Goal: Information Seeking & Learning: Learn about a topic

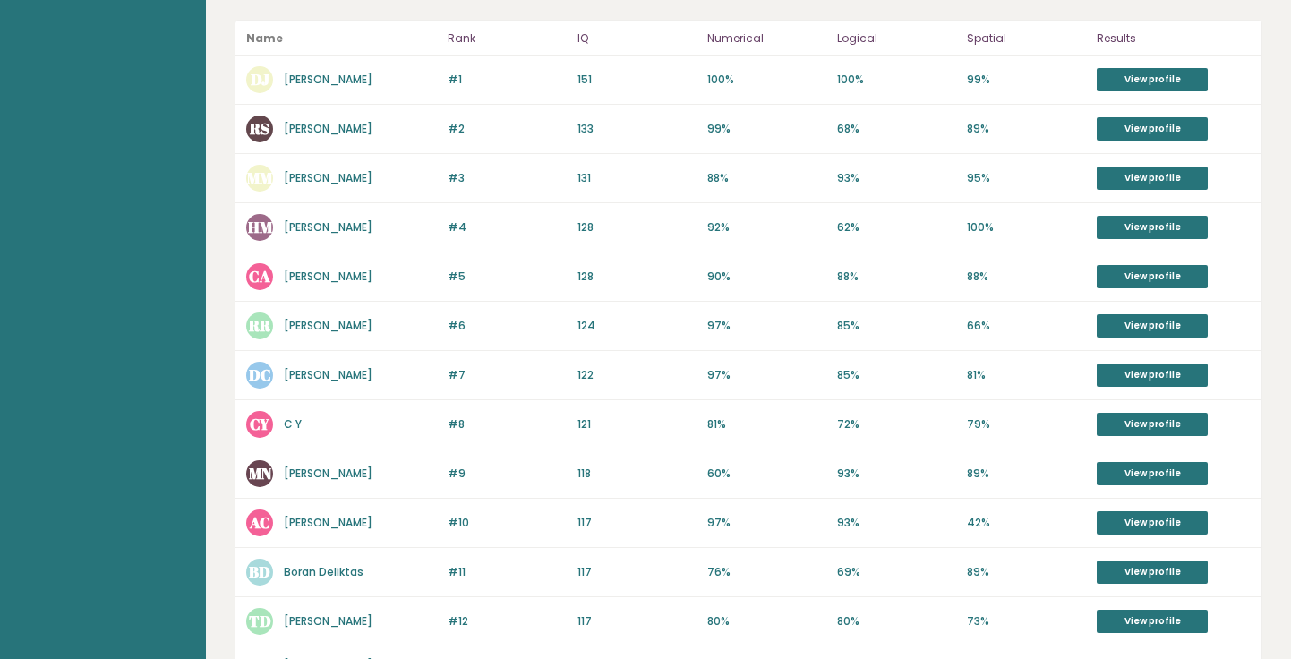
scroll to position [176, 0]
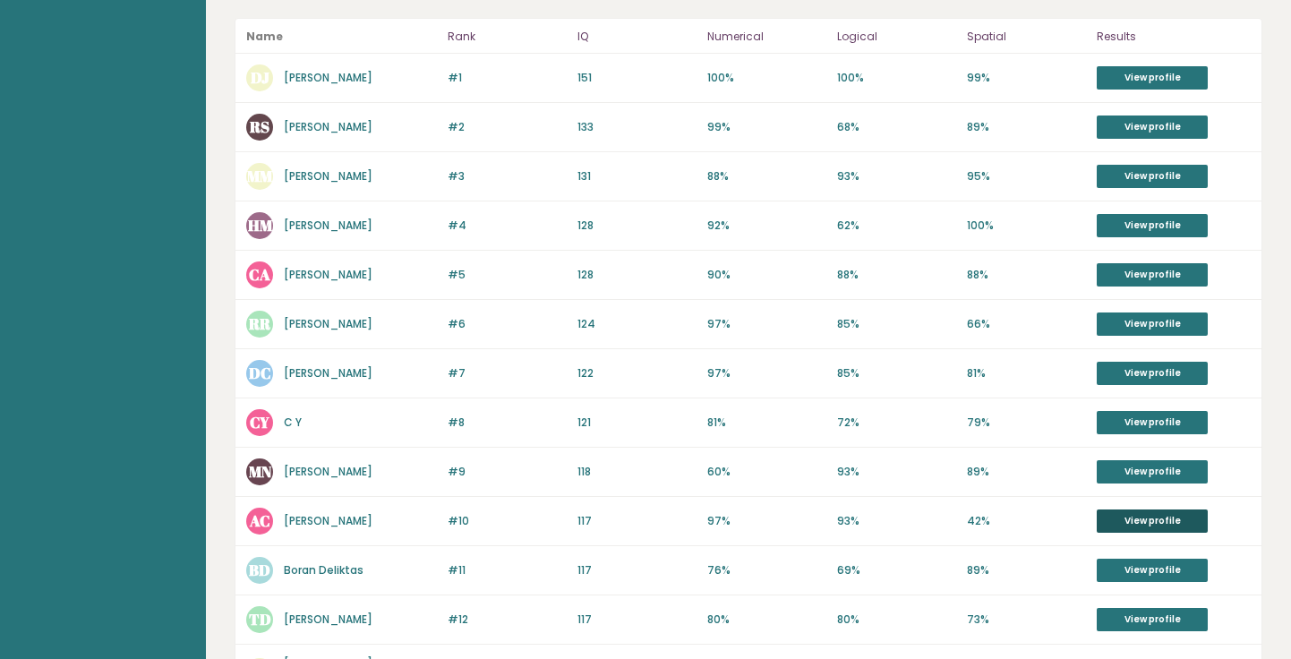
click at [1144, 518] on link "View profile" at bounding box center [1152, 521] width 111 height 23
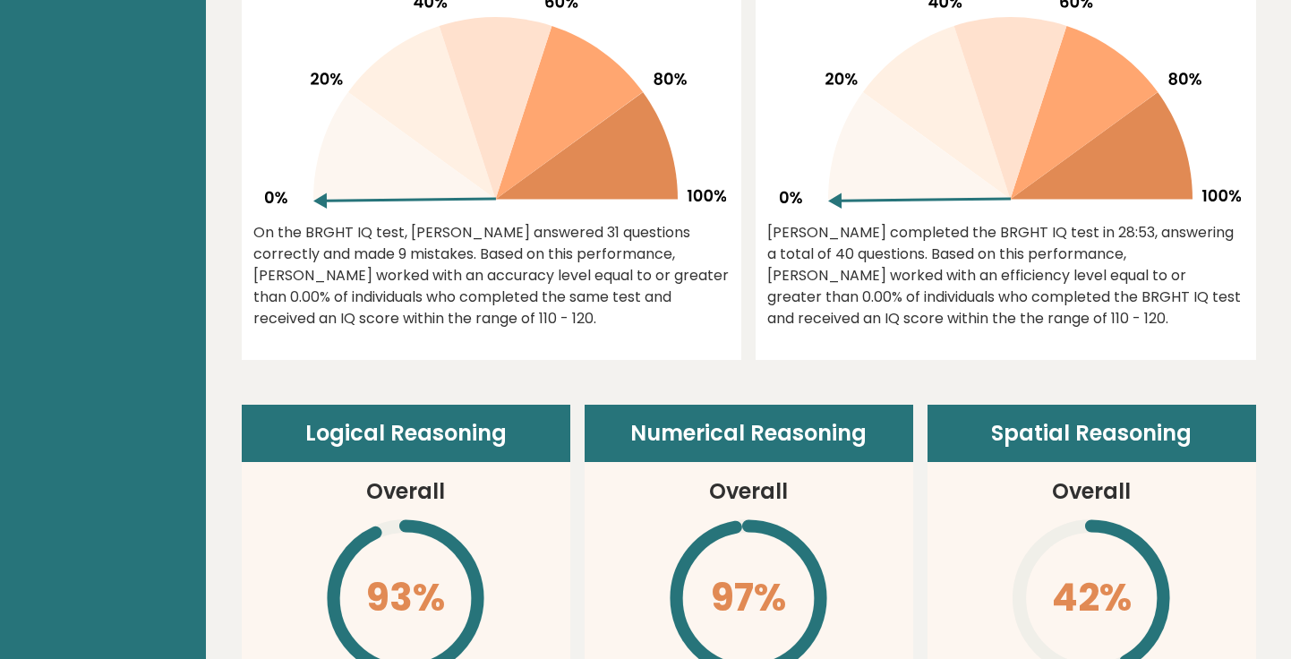
scroll to position [750, 0]
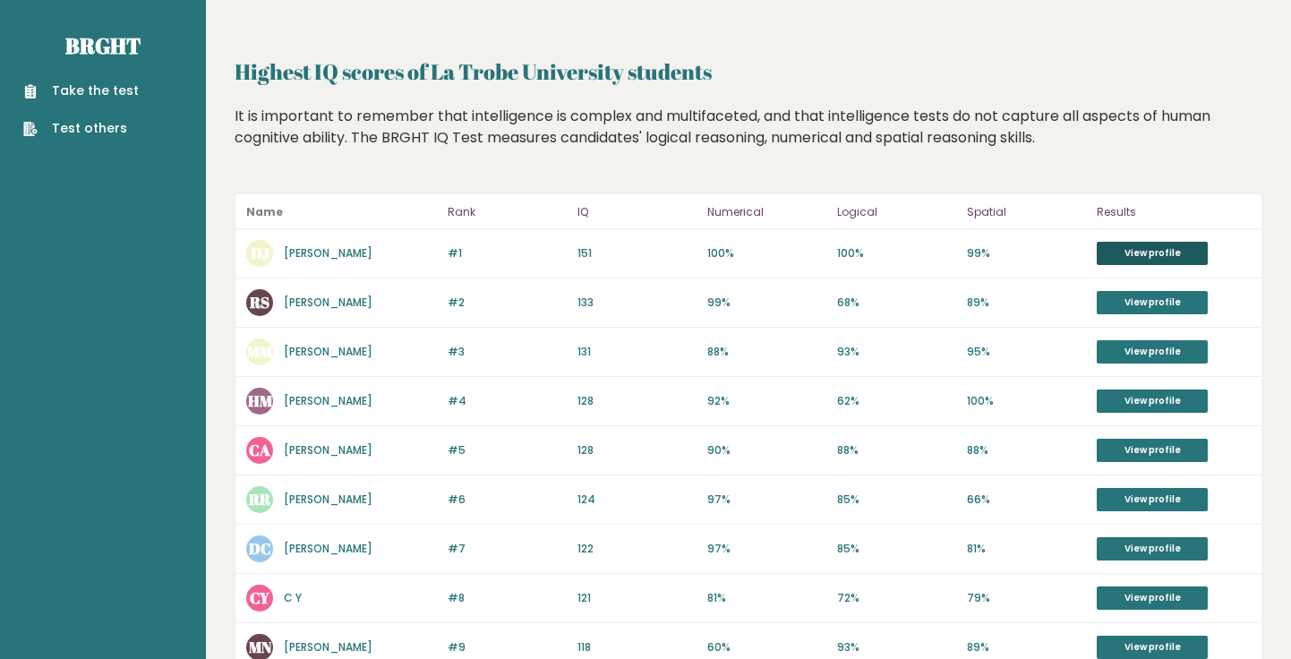
click at [1156, 251] on link "View profile" at bounding box center [1152, 253] width 111 height 23
click at [1187, 356] on link "View profile" at bounding box center [1152, 351] width 111 height 23
